Goal: Navigation & Orientation: Find specific page/section

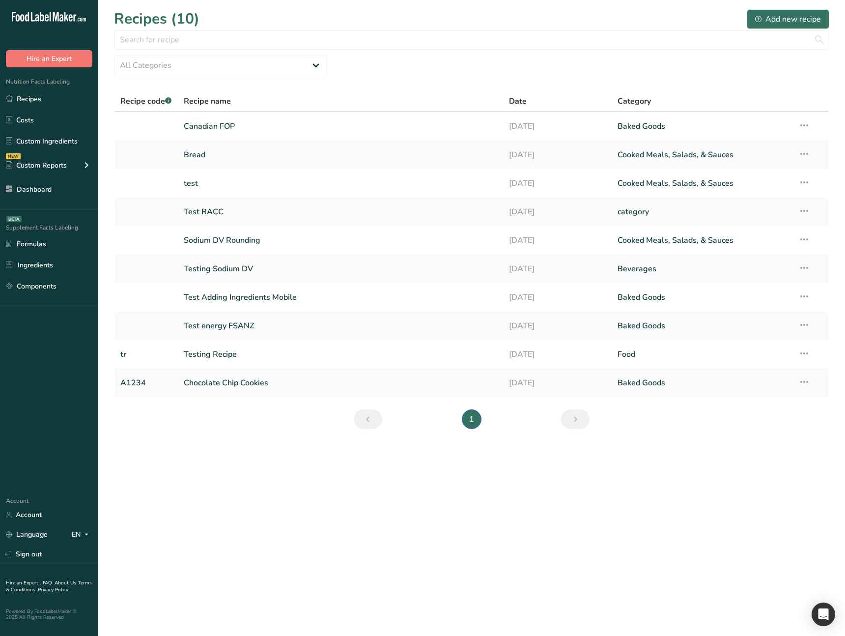
click at [297, 447] on main "Recipes (10) Add new recipe All Categories Baked Goods [GEOGRAPHIC_DATA] catego…" at bounding box center [422, 318] width 845 height 636
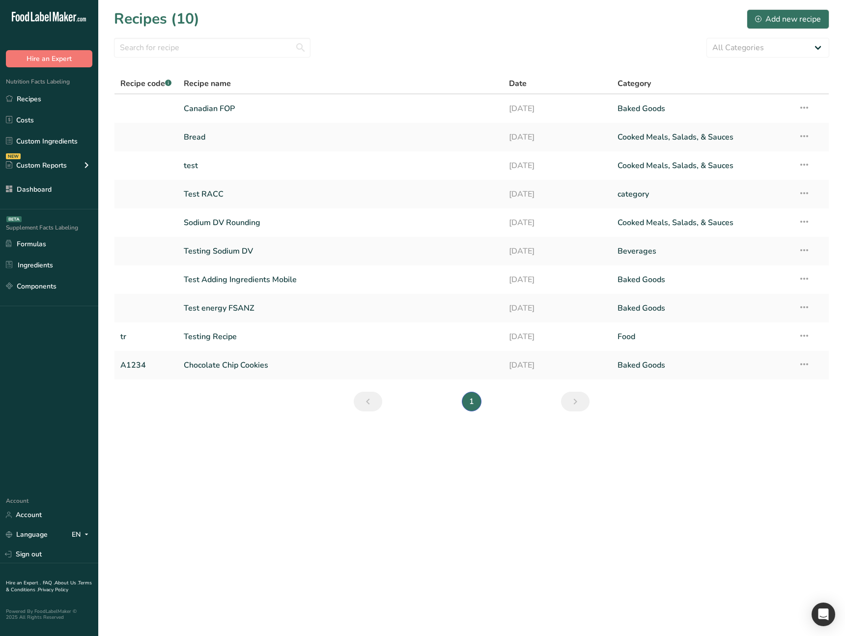
click at [437, 516] on main "Recipes (10) Add new recipe All Categories Baked Goods [GEOGRAPHIC_DATA] catego…" at bounding box center [422, 318] width 845 height 636
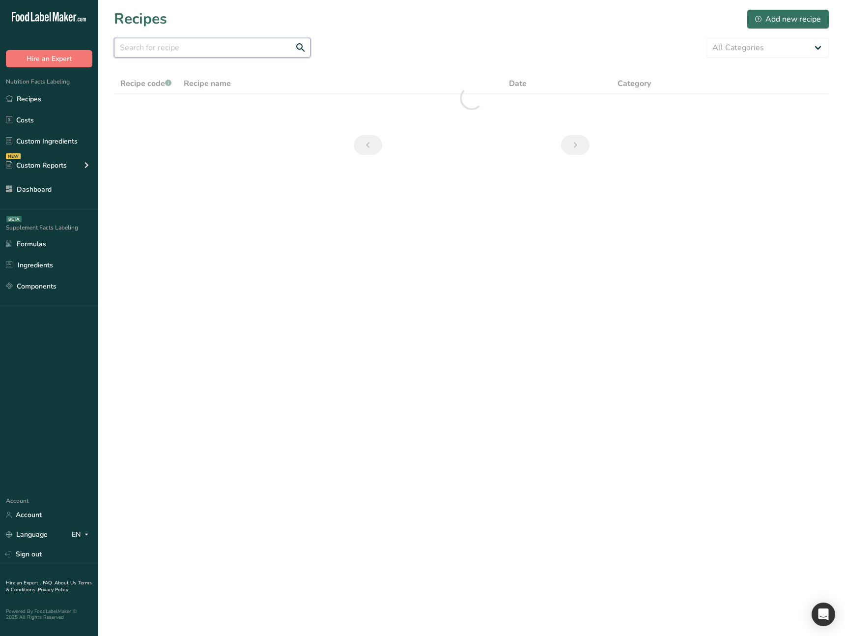
click at [225, 46] on input "text" at bounding box center [212, 48] width 197 height 20
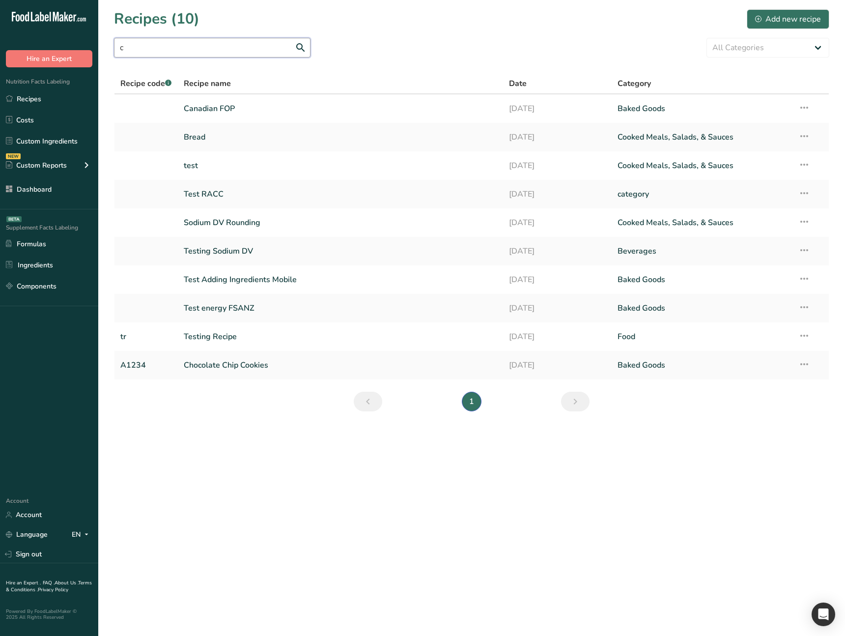
type input "ca"
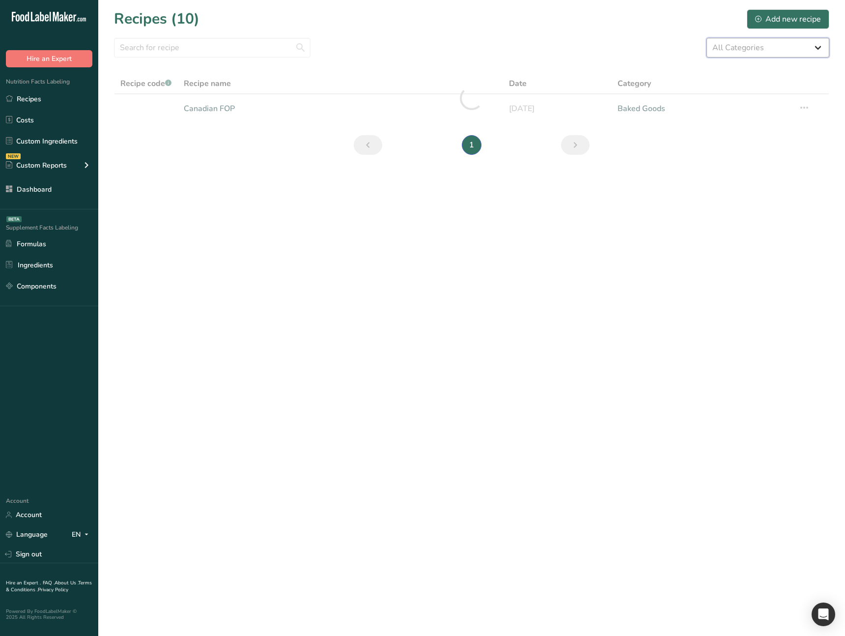
click at [760, 52] on select "All Categories Baked Goods Beverages category Cooked Meals, Salads, & Sauces Da…" at bounding box center [768, 48] width 123 height 20
click at [560, 36] on section "Recipes (10) Add new recipe All Categories Baked Goods Beverages category Cooke…" at bounding box center [471, 85] width 747 height 171
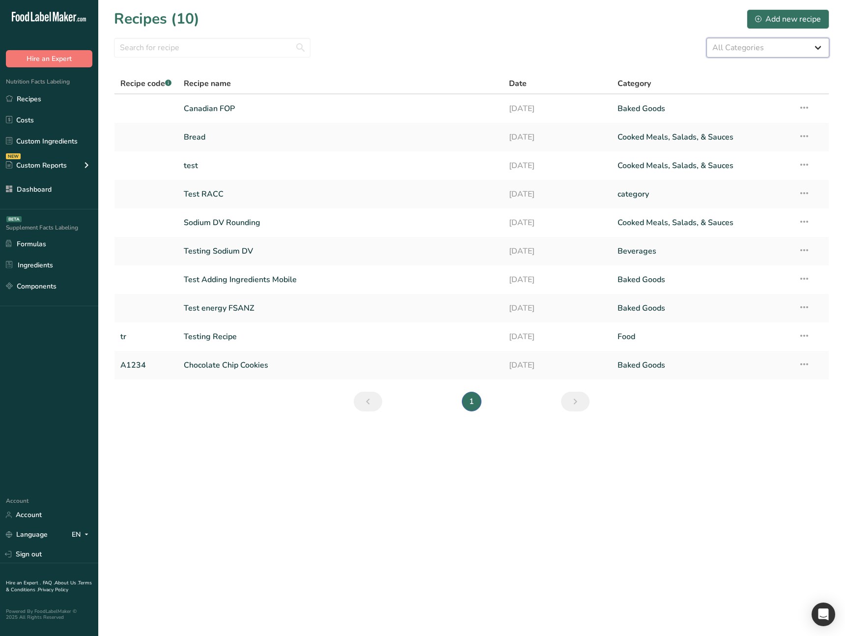
click at [722, 49] on select "All Categories Baked Goods Beverages category Cooked Meals, Salads, & Sauces Da…" at bounding box center [768, 48] width 123 height 20
click at [707, 38] on select "All Categories Baked Goods Beverages category Cooked Meals, Salads, & Sauces Da…" at bounding box center [768, 48] width 123 height 20
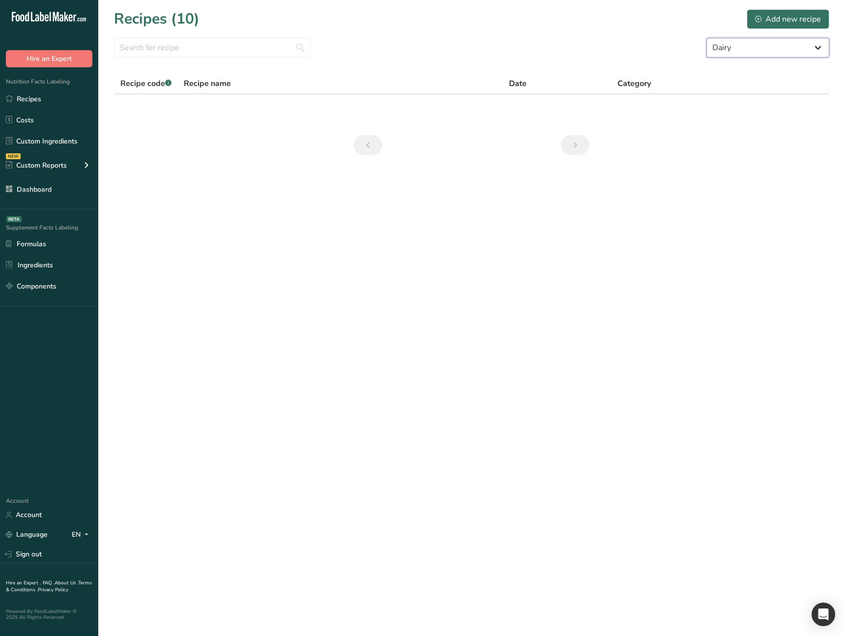
click at [745, 46] on select "All Categories Baked Goods Beverages category Cooked Meals, Salads, & Sauces Da…" at bounding box center [768, 48] width 123 height 20
click at [707, 38] on select "All Categories Baked Goods Beverages category Cooked Meals, Salads, & Sauces Da…" at bounding box center [768, 48] width 123 height 20
click at [763, 49] on select "All Categories Baked Goods Beverages category Cooked Meals, Salads, & Sauces Da…" at bounding box center [768, 48] width 123 height 20
select select "6"
click at [707, 38] on select "All Categories Baked Goods Beverages category Cooked Meals, Salads, & Sauces Da…" at bounding box center [768, 48] width 123 height 20
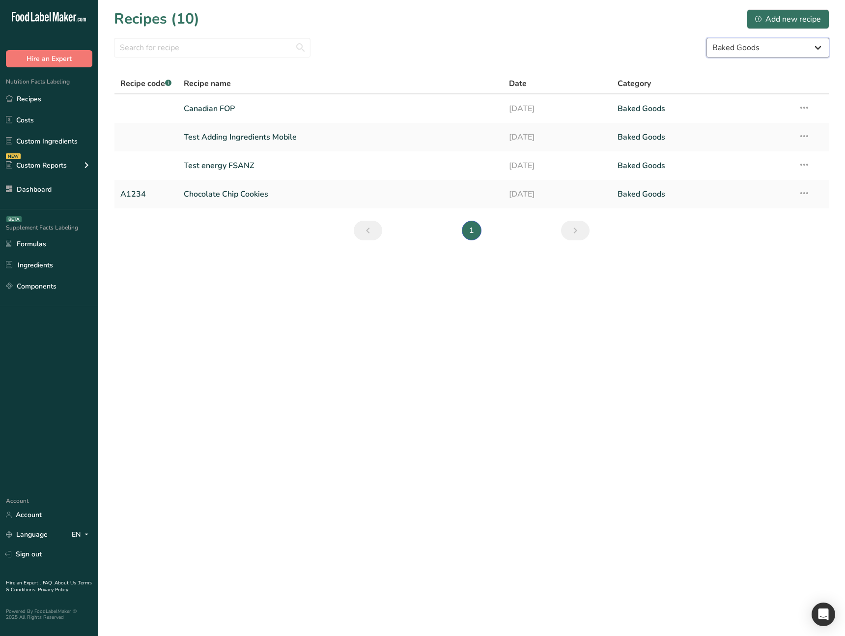
click at [767, 49] on select "All Categories Baked Goods Beverages category Cooked Meals, Salads, & Sauces Da…" at bounding box center [768, 48] width 123 height 20
select select
click at [707, 38] on select "All Categories Baked Goods Beverages category Cooked Meals, Salads, & Sauces Da…" at bounding box center [768, 48] width 123 height 20
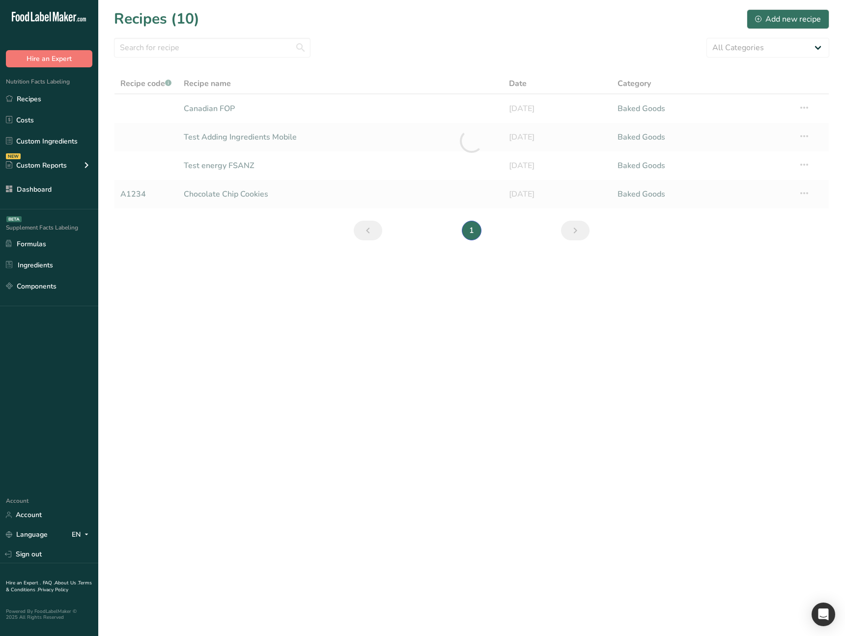
click at [521, 396] on main "Recipes (10) Add new recipe All Categories Baked Goods Beverages category Cooke…" at bounding box center [422, 318] width 845 height 636
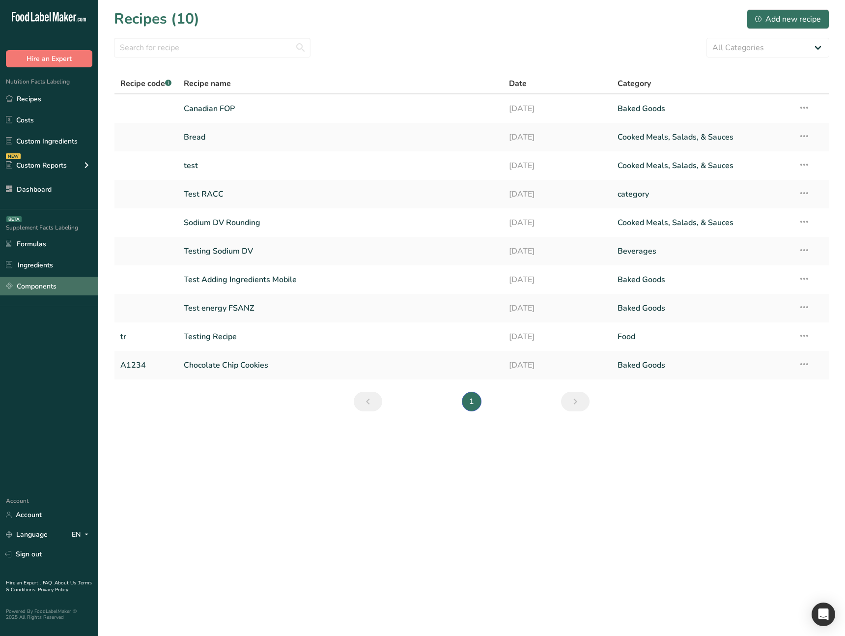
click at [41, 284] on link "Components" at bounding box center [49, 286] width 98 height 19
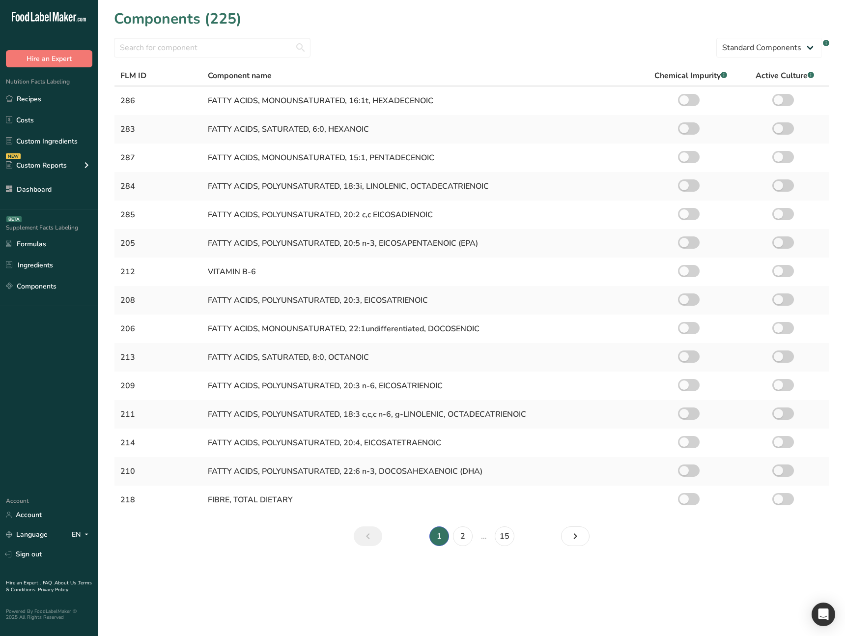
drag, startPoint x: 620, startPoint y: 601, endPoint x: 613, endPoint y: 596, distance: 7.8
click at [620, 601] on main "Components (225) Standard Components Custom Components .a-a{fill:#347362;}.b-a{…" at bounding box center [422, 318] width 845 height 636
click at [36, 247] on link "Formulas" at bounding box center [49, 243] width 98 height 19
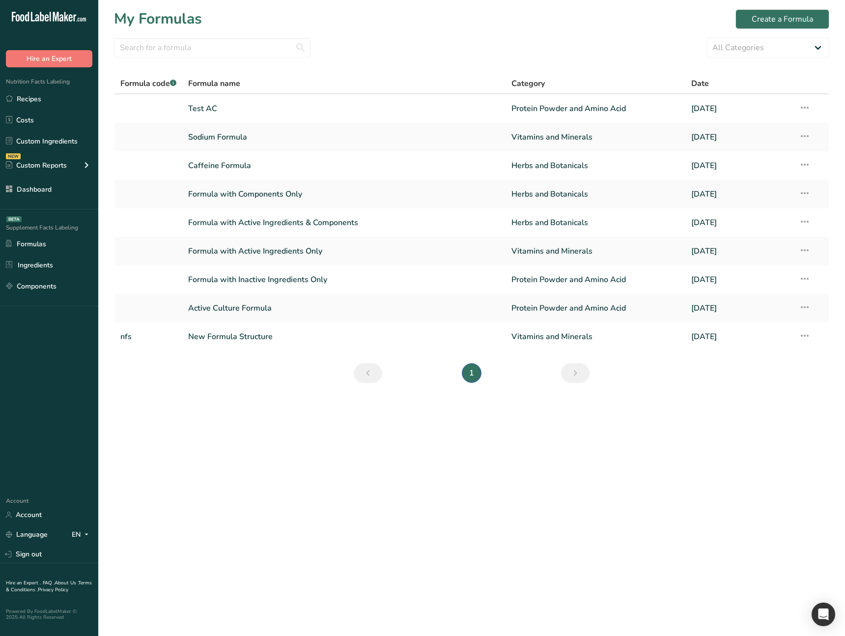
click at [440, 435] on main "My Formulas Create a Formula All Categories Vitamins and Minerals Herbs and Bot…" at bounding box center [422, 318] width 845 height 636
drag, startPoint x: 301, startPoint y: 451, endPoint x: 255, endPoint y: 417, distance: 57.6
click at [296, 447] on main "My Formulas Create a Formula All Categories Vitamins and Minerals Herbs and Bot…" at bounding box center [422, 318] width 845 height 636
click at [56, 262] on link "Ingredients" at bounding box center [49, 265] width 98 height 19
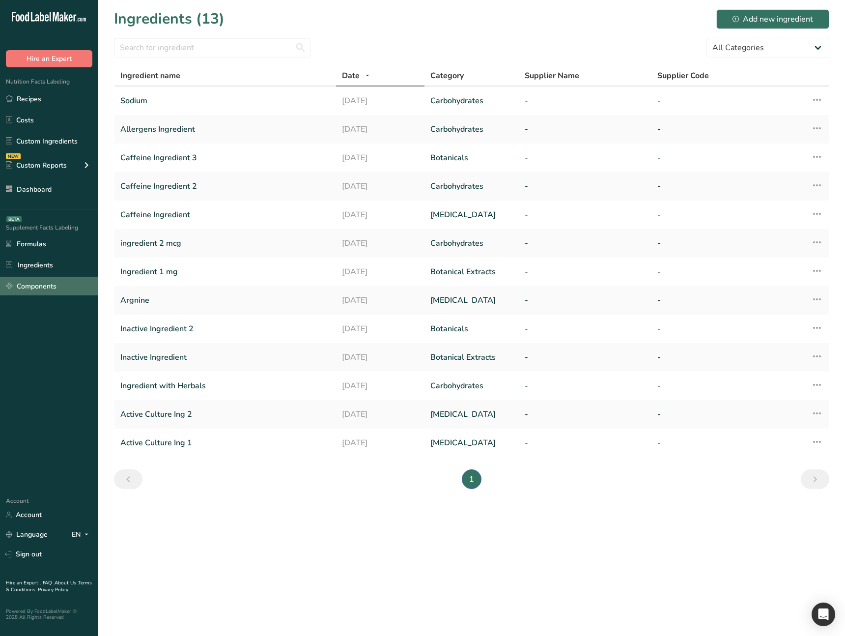
click at [37, 281] on link "Components" at bounding box center [49, 286] width 98 height 19
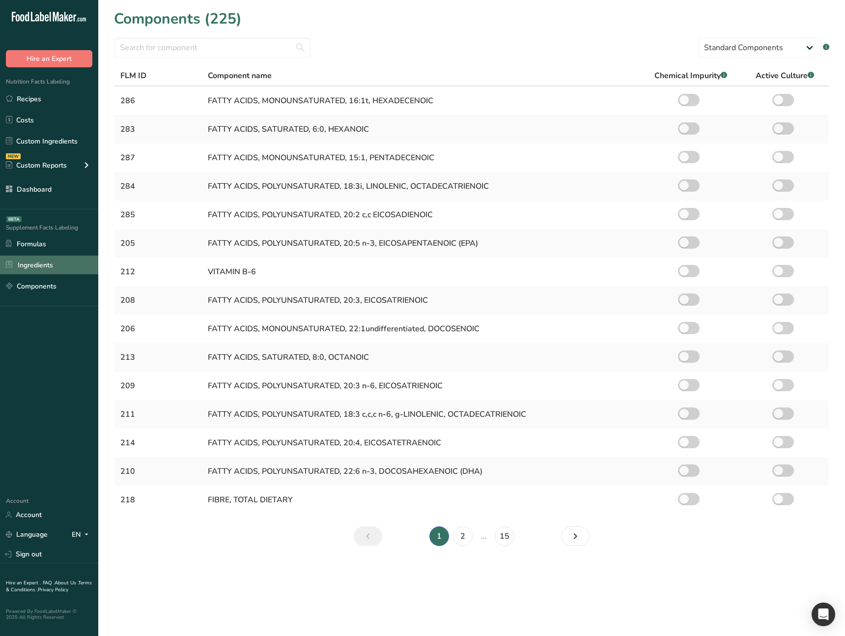
click at [45, 264] on link "Ingredients" at bounding box center [49, 265] width 98 height 19
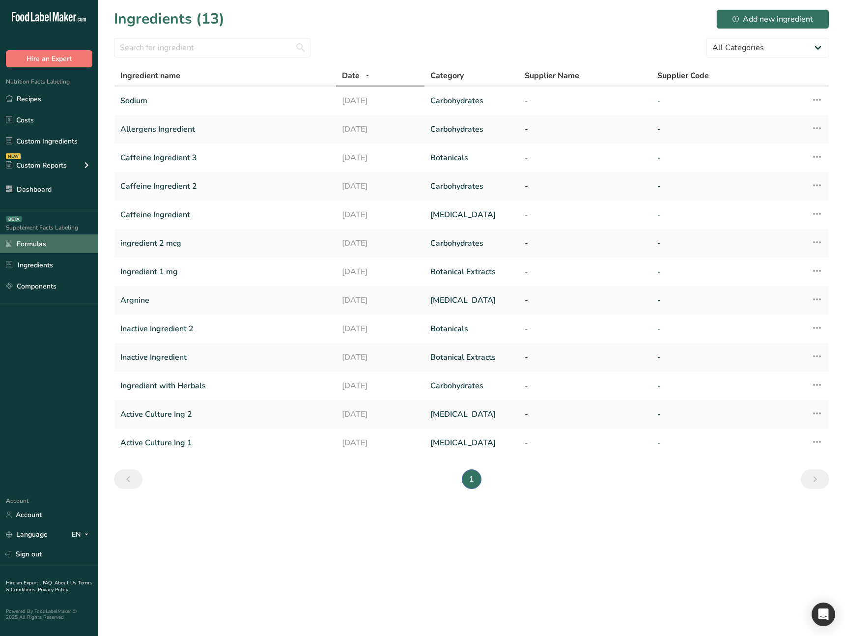
click at [56, 249] on link "Formulas" at bounding box center [49, 243] width 98 height 19
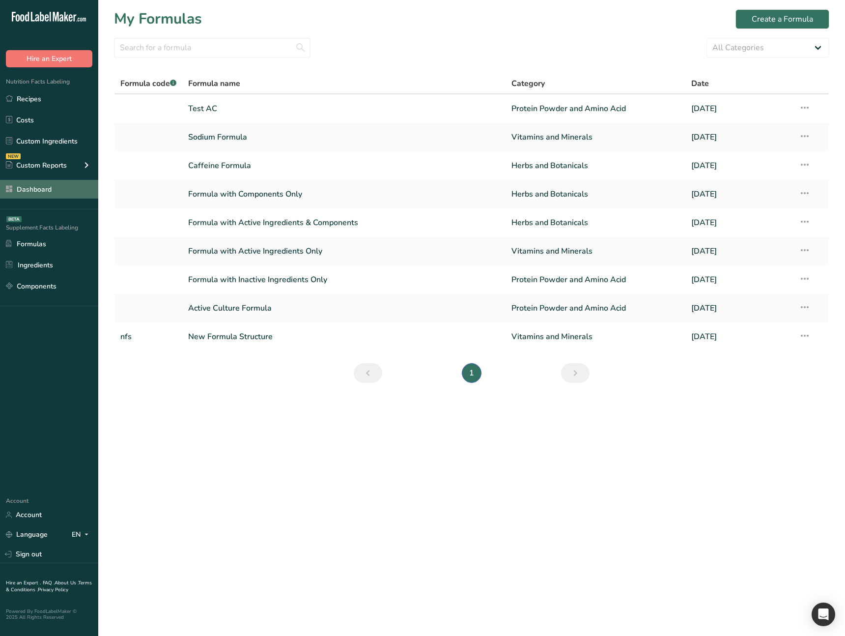
click at [43, 191] on link "Dashboard" at bounding box center [49, 189] width 98 height 19
click at [53, 143] on link "Custom Ingredients" at bounding box center [49, 141] width 98 height 19
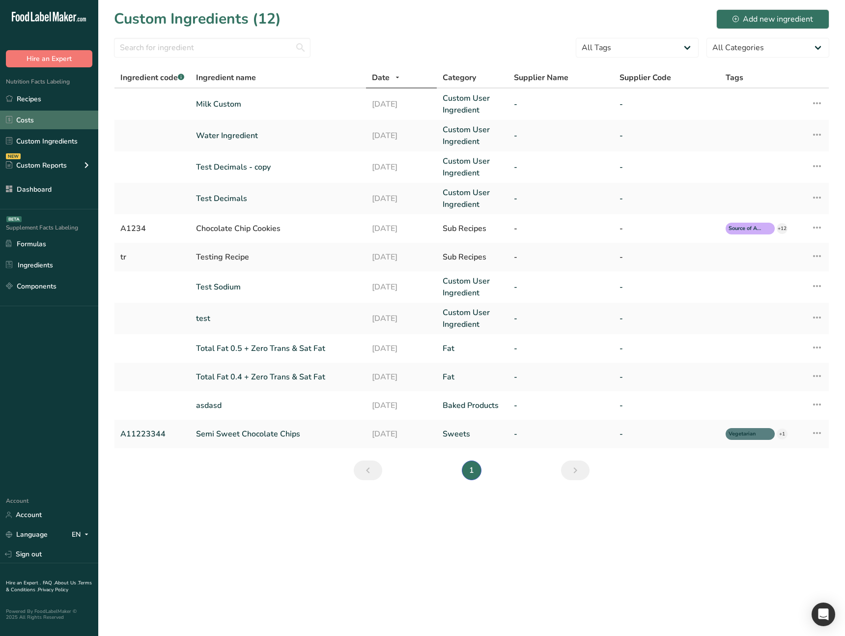
click at [40, 123] on link "Costs" at bounding box center [49, 120] width 98 height 19
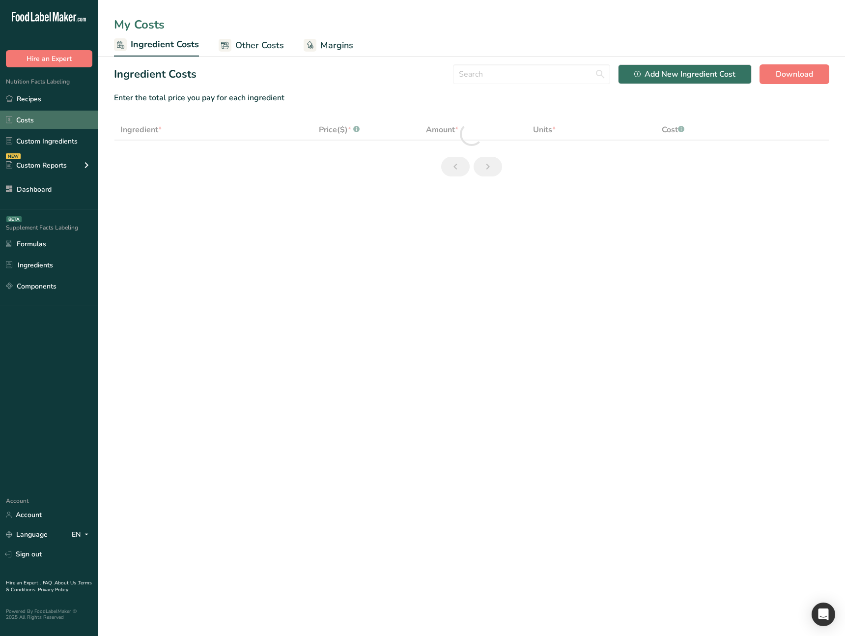
select select "1"
select select "17"
select select "1"
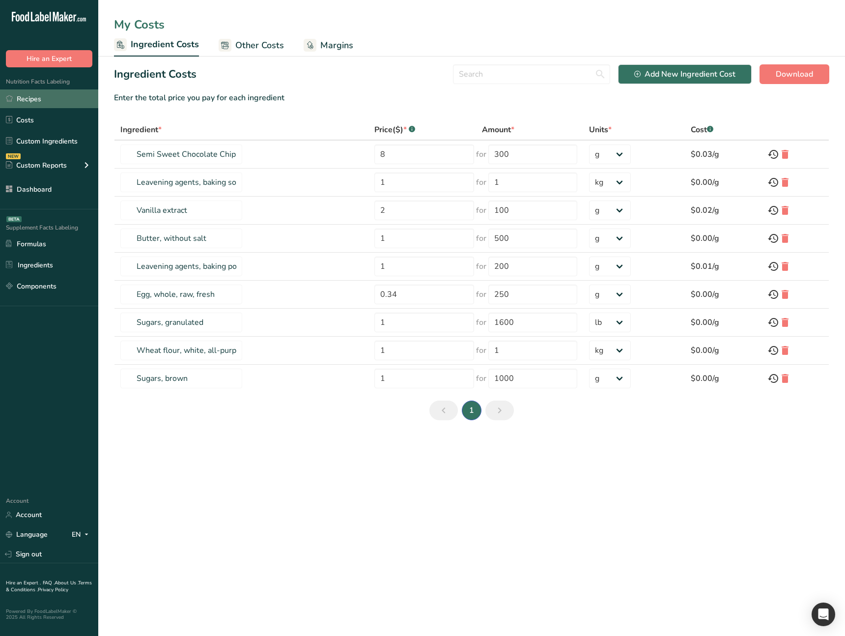
click at [48, 103] on link "Recipes" at bounding box center [49, 98] width 98 height 19
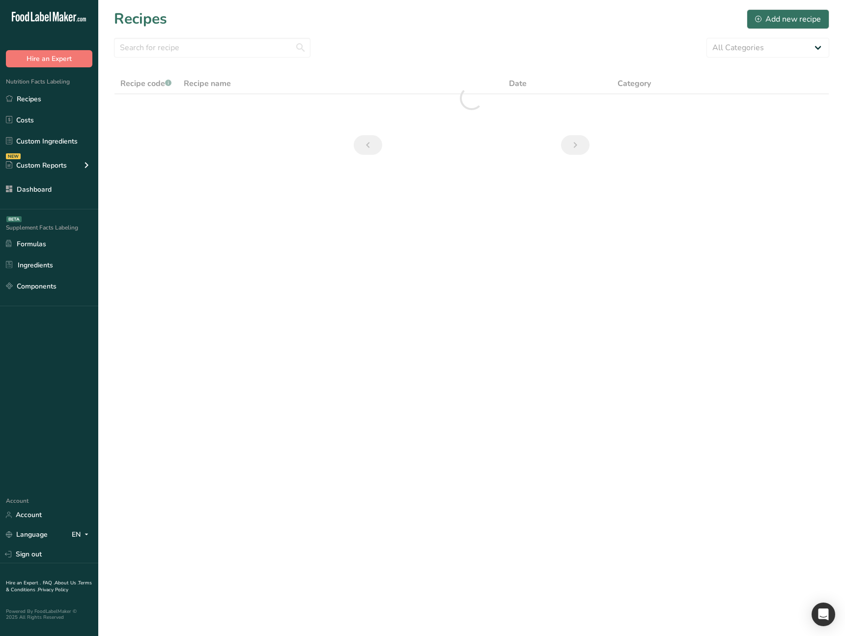
click at [327, 273] on main "Recipes Add new recipe All Categories Baked Goods Beverages category Cooked Mea…" at bounding box center [422, 318] width 845 height 636
